Goal: Browse casually: Explore the website without a specific task or goal

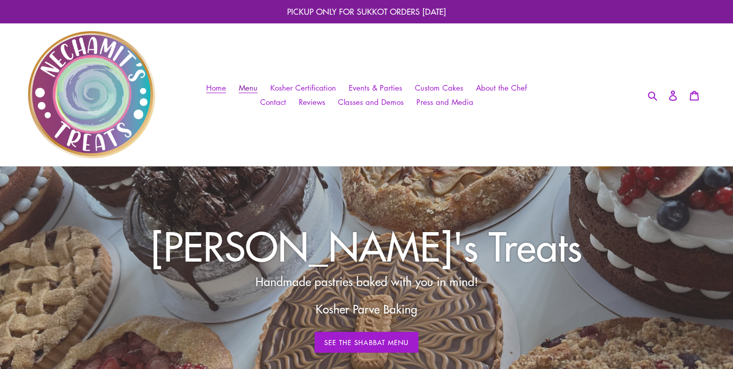
click at [260, 94] on link "Menu" at bounding box center [248, 87] width 29 height 15
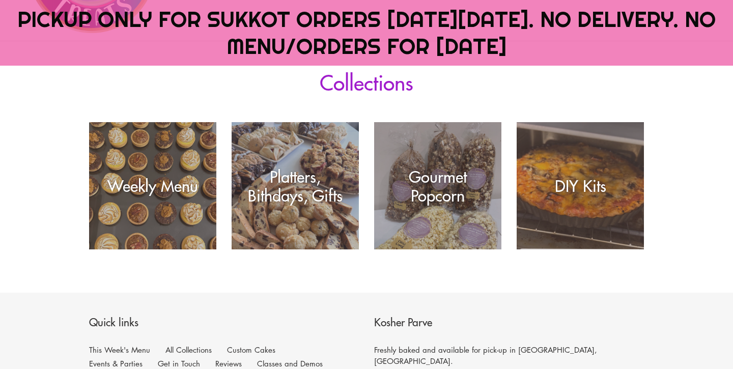
scroll to position [189, 0]
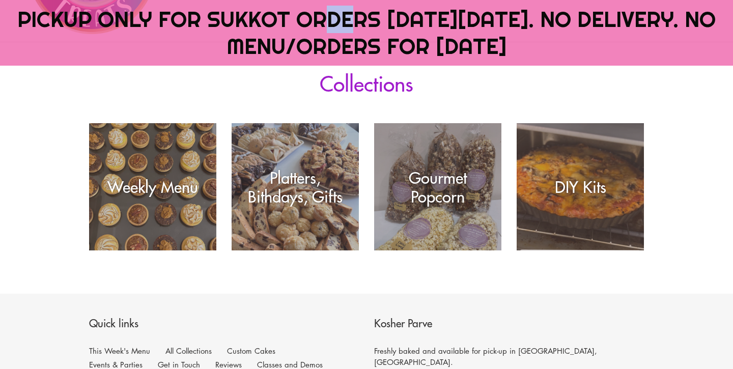
drag, startPoint x: 342, startPoint y: 25, endPoint x: 361, endPoint y: 25, distance: 18.8
click at [361, 25] on span "PICKUP ONLY FOR SUKKOT ORDERS [DATE][DATE]. NO DELIVERY. NO MENU/ORDERS FOR [DA…" at bounding box center [366, 33] width 698 height 54
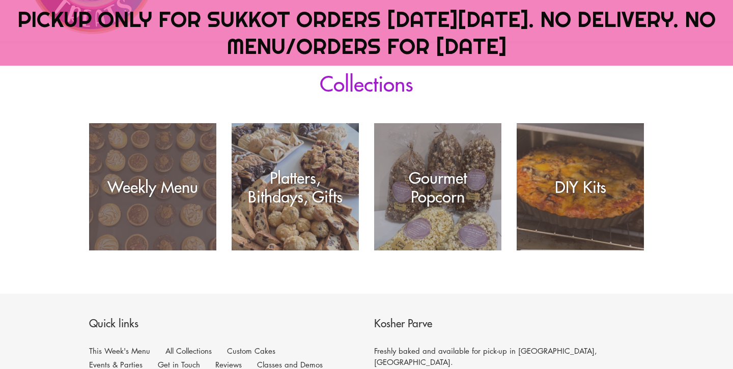
click at [181, 250] on div "Weekly Menu" at bounding box center [152, 250] width 127 height 0
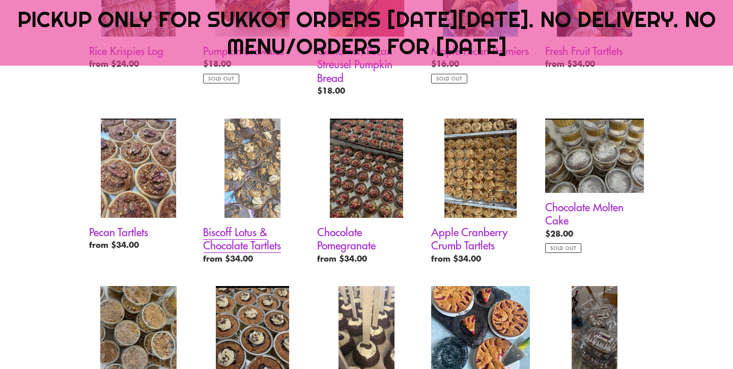
scroll to position [743, 0]
click at [275, 133] on link "Biscoff Lotus & Chocolate Tartlets" at bounding box center [252, 194] width 99 height 150
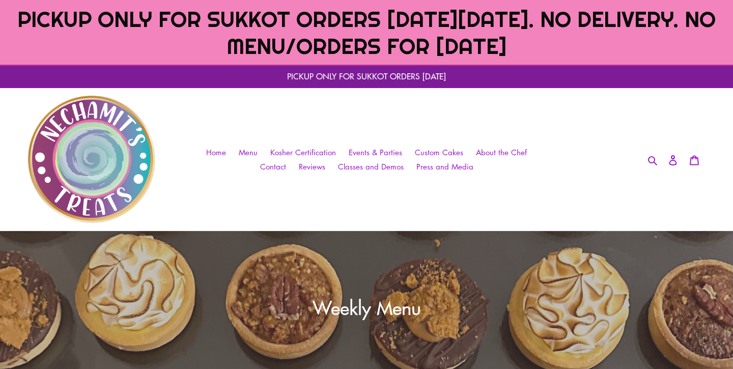
scroll to position [0, 0]
click at [247, 151] on span "Menu" at bounding box center [248, 152] width 19 height 11
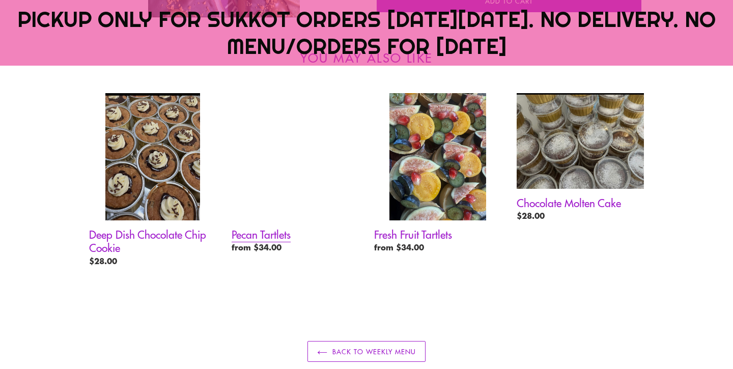
scroll to position [751, 0]
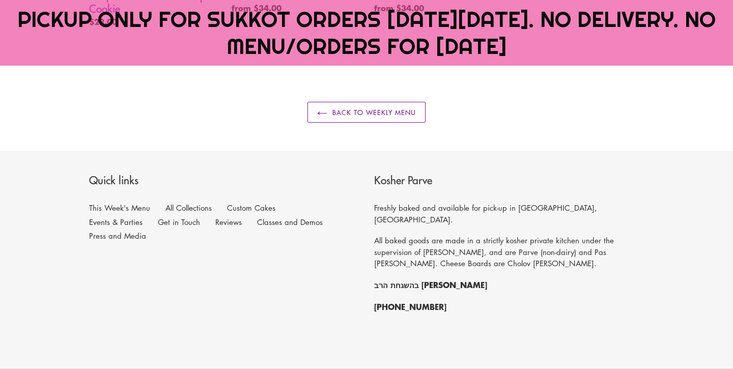
click at [414, 107] on link "Back to Weekly Menu" at bounding box center [366, 112] width 119 height 21
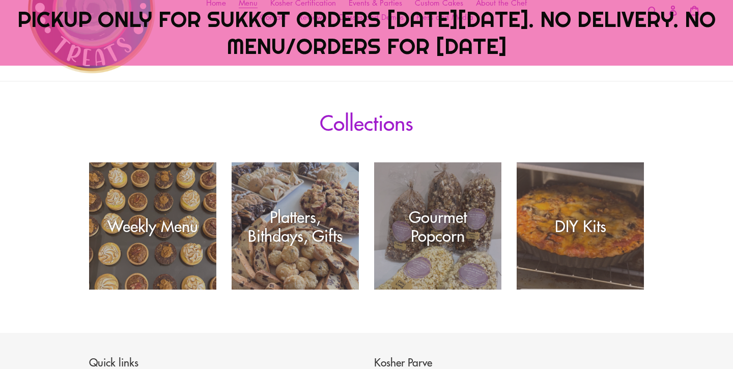
scroll to position [149, 0]
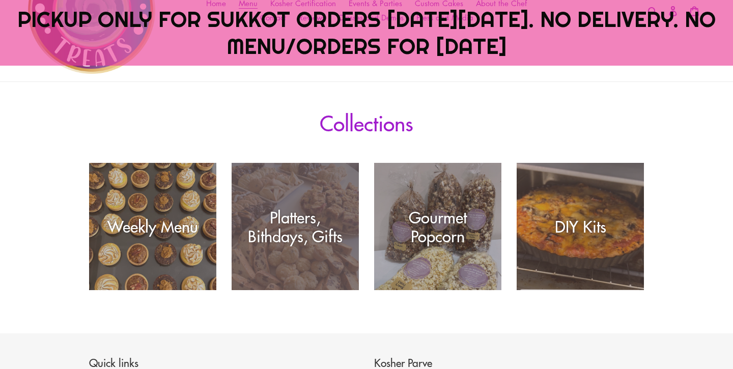
click at [275, 290] on div "Platters, Bithdays, Gifts" at bounding box center [295, 290] width 127 height 0
